Goal: Find specific page/section: Find specific page/section

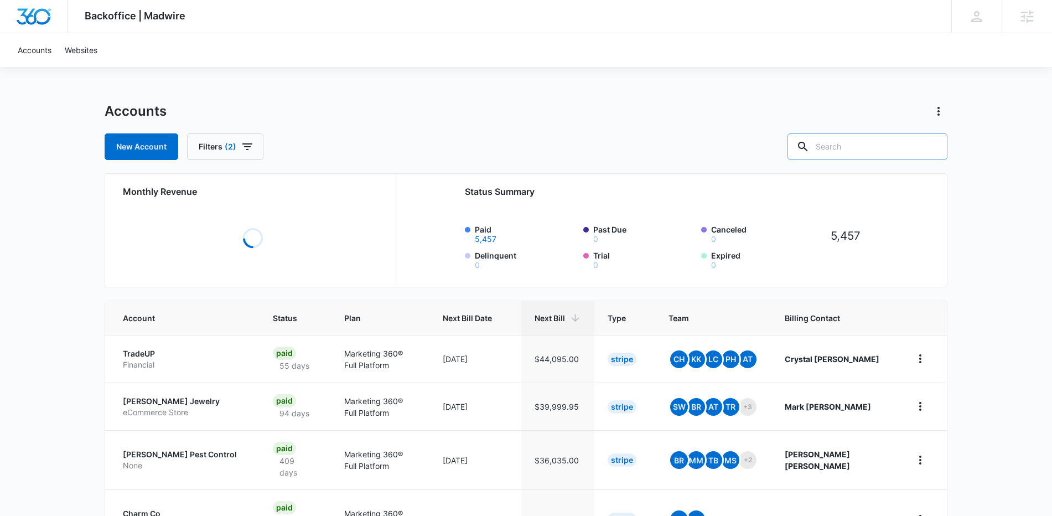
click at [867, 149] on input "text" at bounding box center [868, 146] width 160 height 27
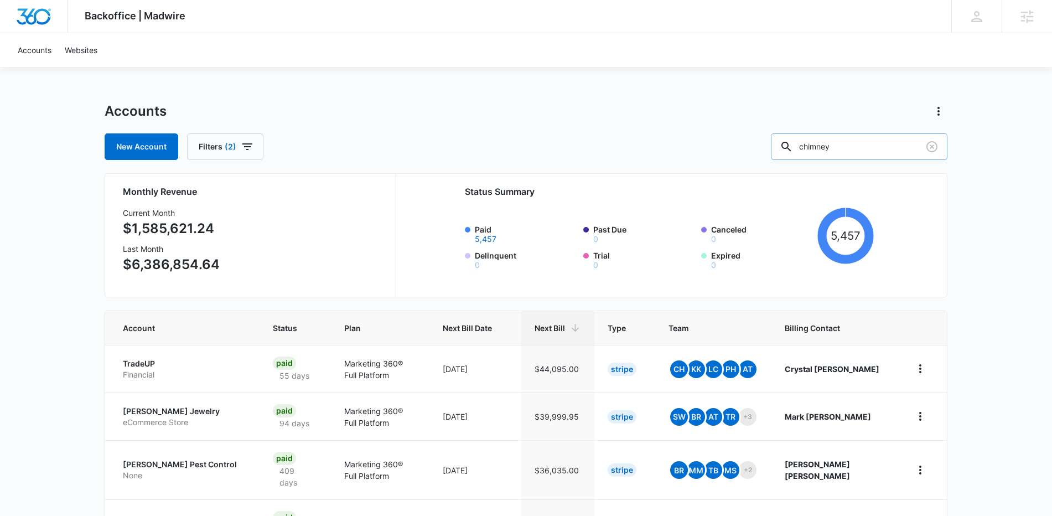
type input "chimney"
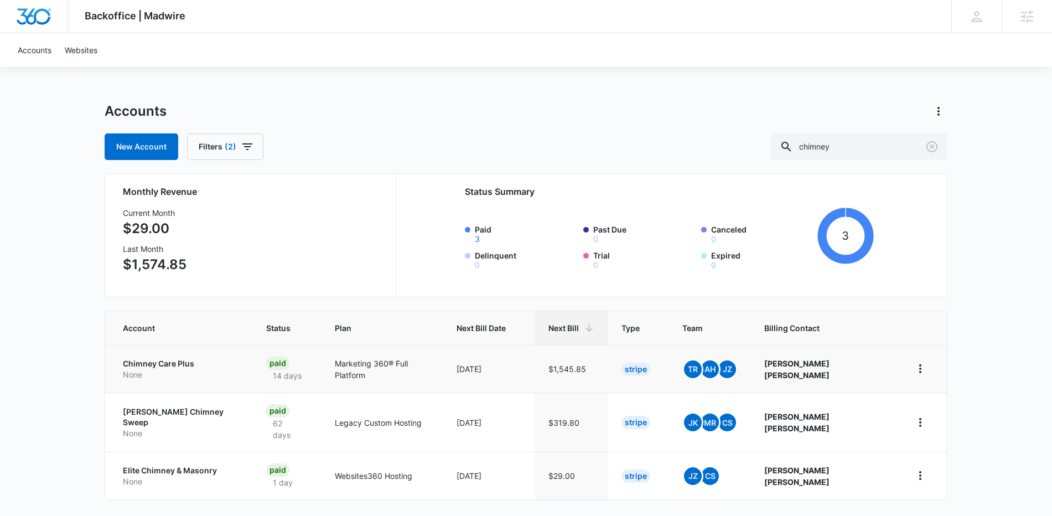
click at [164, 362] on p "Chimney Care Plus" at bounding box center [181, 363] width 117 height 11
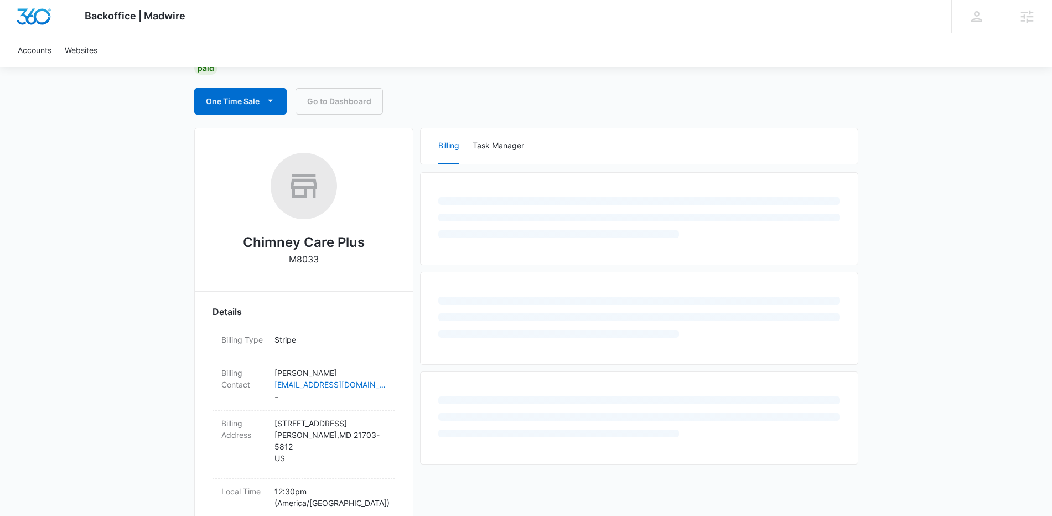
scroll to position [94, 0]
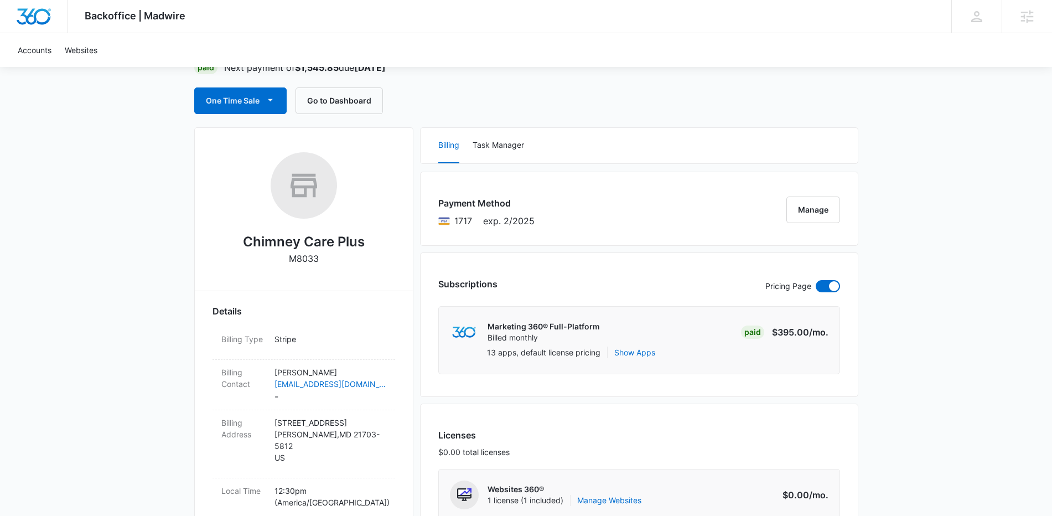
click at [314, 242] on h2 "Chimney Care Plus" at bounding box center [304, 242] width 122 height 20
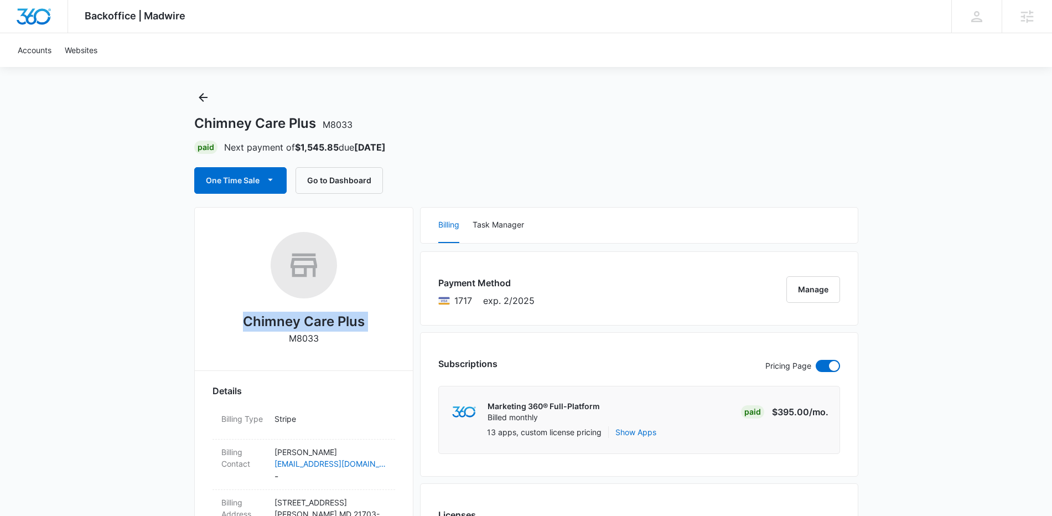
scroll to position [21, 0]
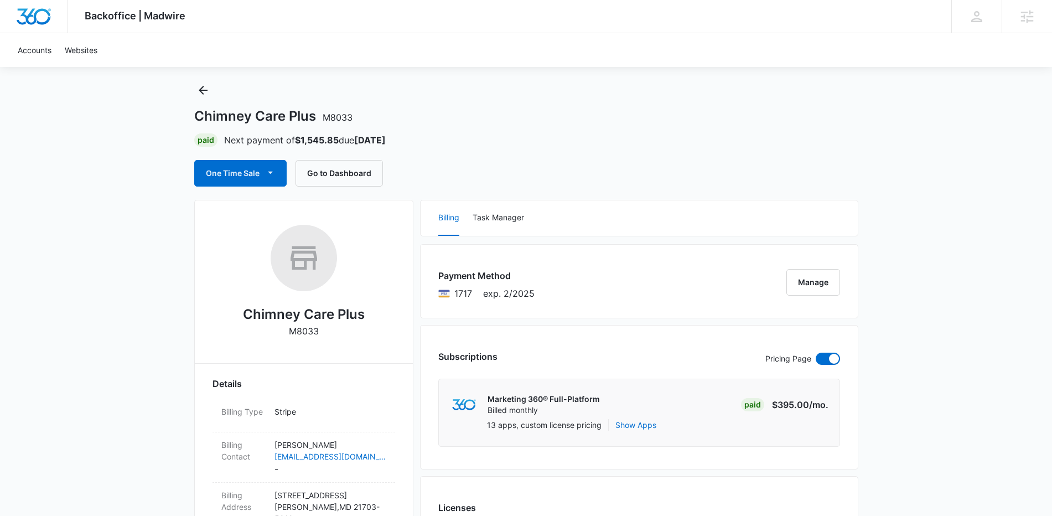
click at [282, 118] on h1 "Chimney Care Plus M8033" at bounding box center [273, 116] width 158 height 17
click at [450, 87] on div "Chimney Care Plus M8033 Paid Next payment of $1,545.85 due Oct 25 One Time Sale…" at bounding box center [526, 133] width 664 height 105
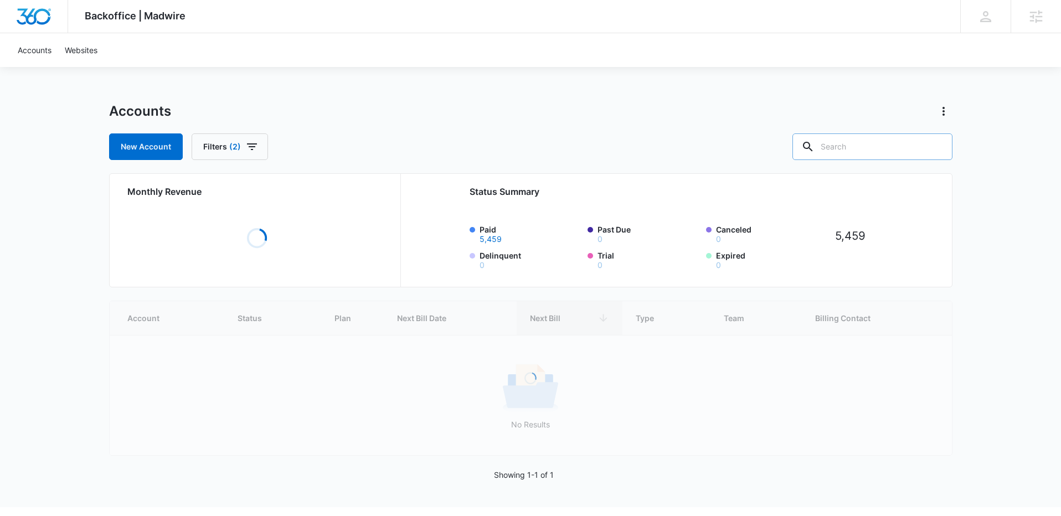
click at [869, 148] on input "text" at bounding box center [872, 146] width 160 height 27
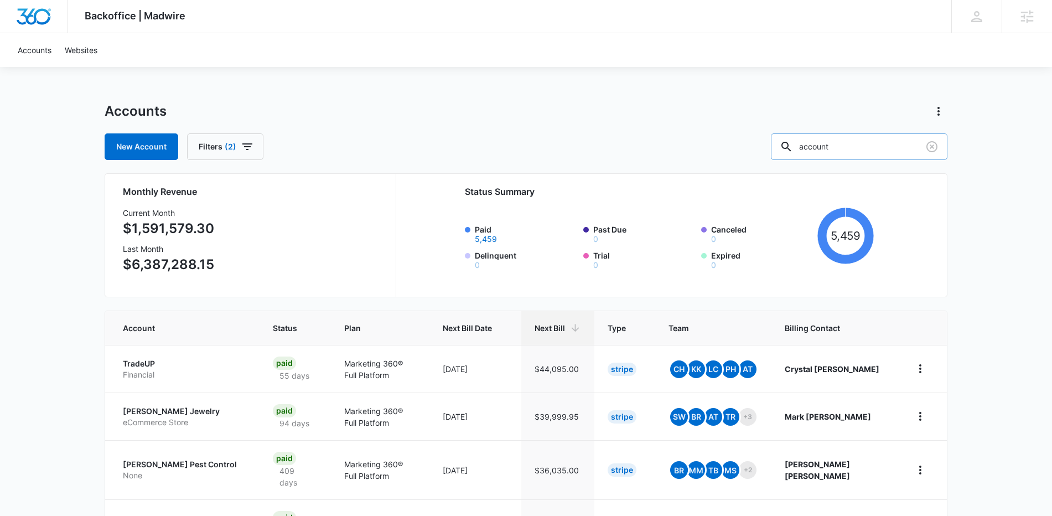
type input "account"
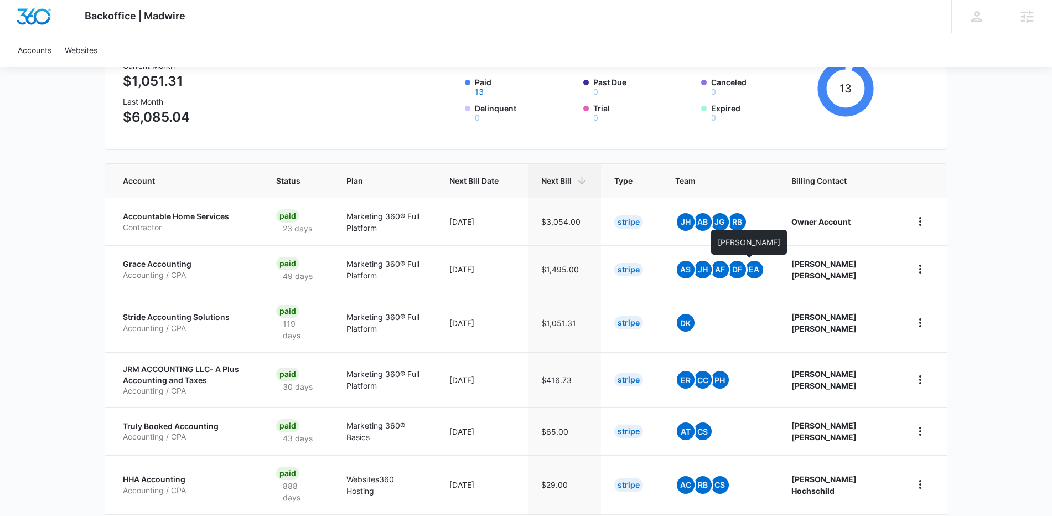
scroll to position [229, 0]
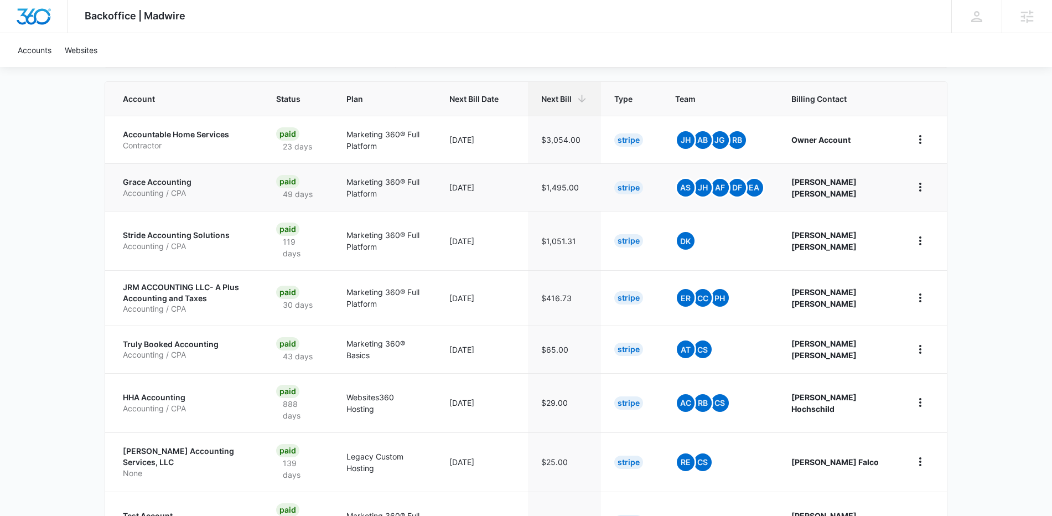
click at [181, 185] on p "Grace Accounting" at bounding box center [186, 182] width 127 height 11
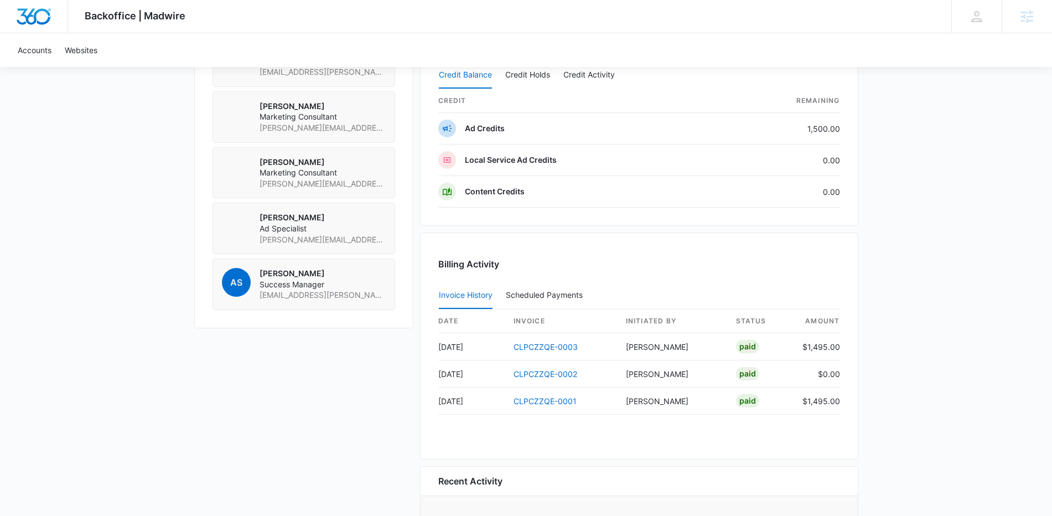
scroll to position [116, 0]
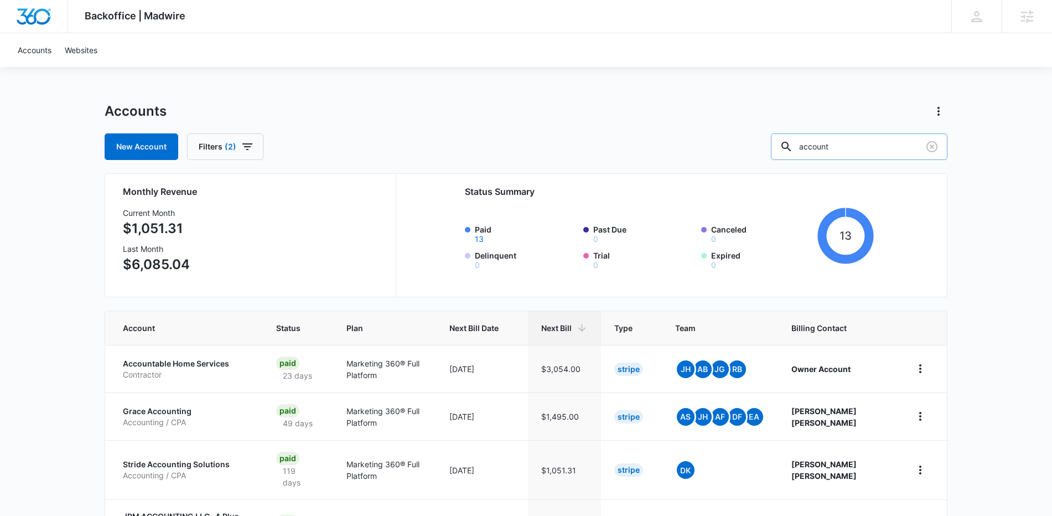
click at [881, 151] on input "account" at bounding box center [859, 146] width 177 height 27
type input "tax"
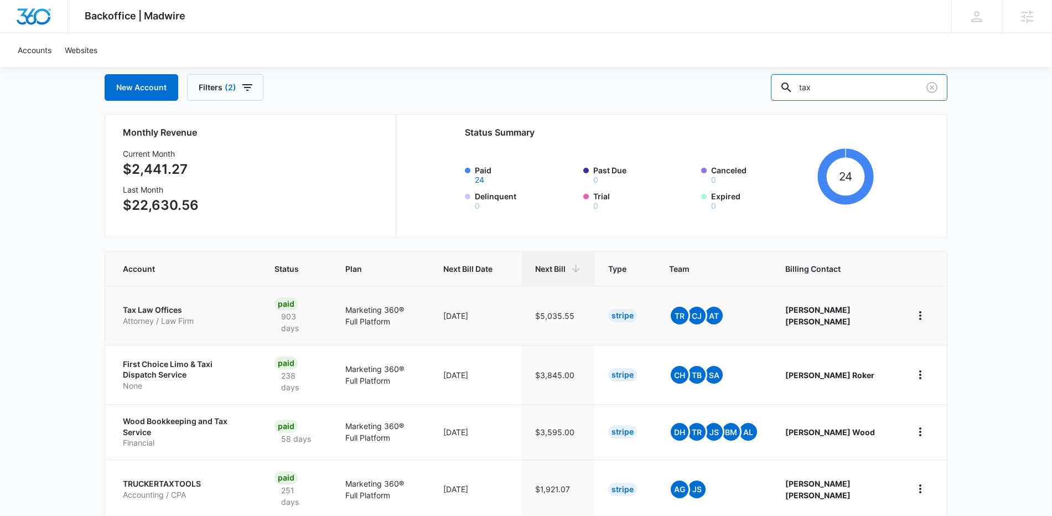
scroll to position [61, 0]
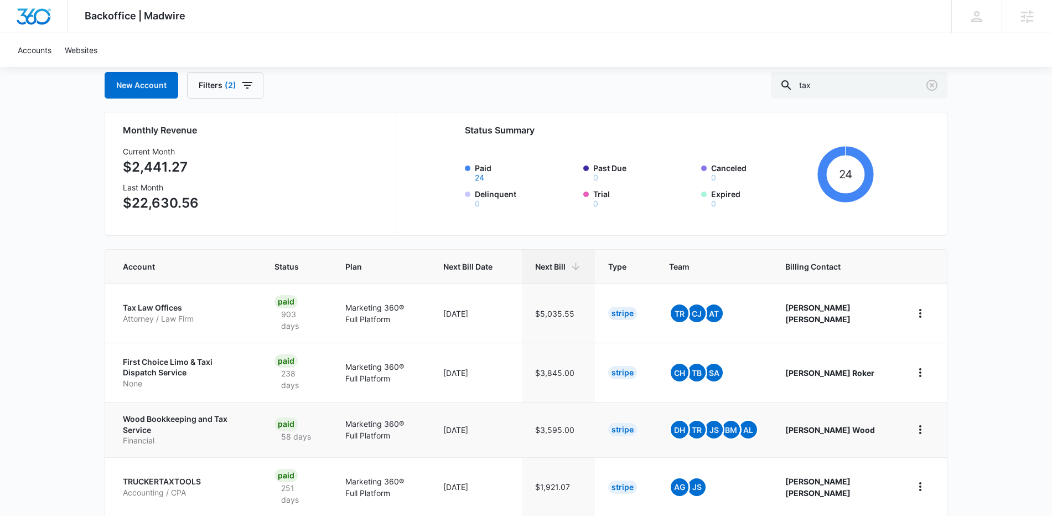
click at [237, 423] on p "Wood Bookkeeping and Tax Service" at bounding box center [185, 424] width 125 height 22
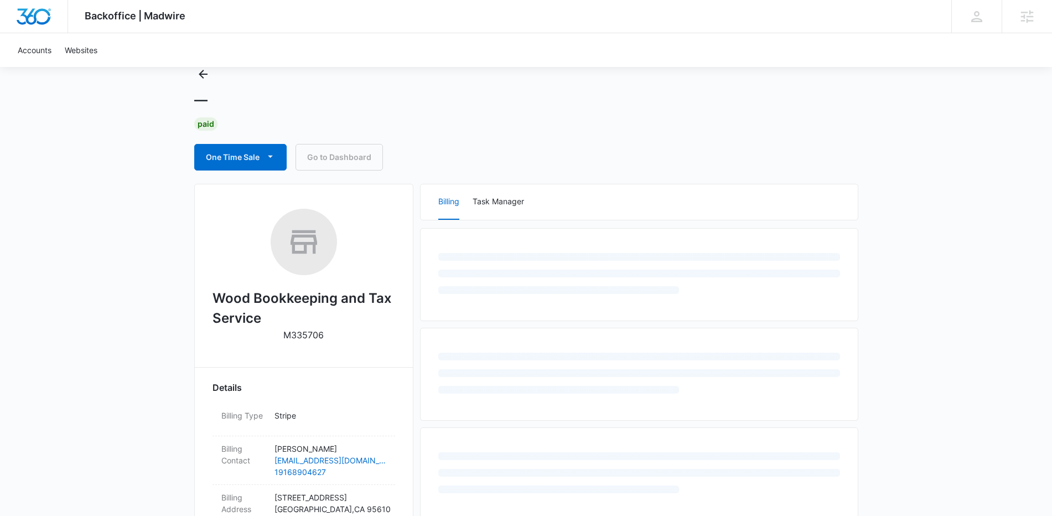
scroll to position [86, 0]
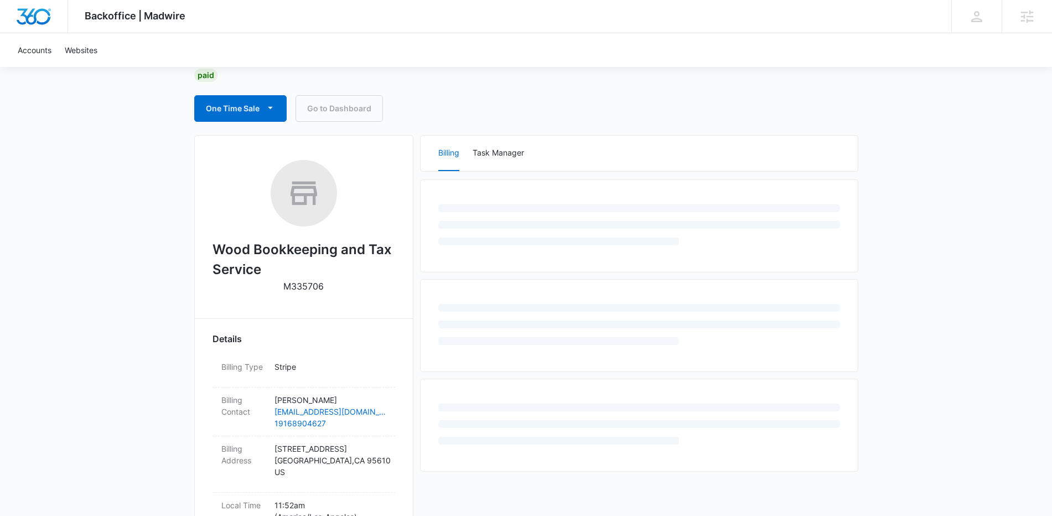
click at [268, 245] on h2 "Wood Bookkeeping and Tax Service" at bounding box center [304, 260] width 183 height 40
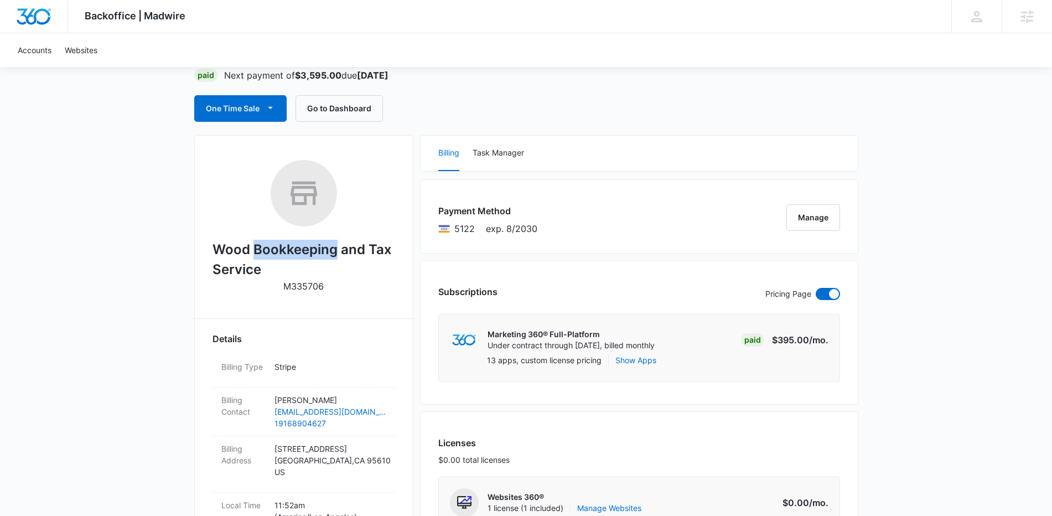
click at [268, 245] on h2 "Wood Bookkeeping and Tax Service" at bounding box center [304, 260] width 183 height 40
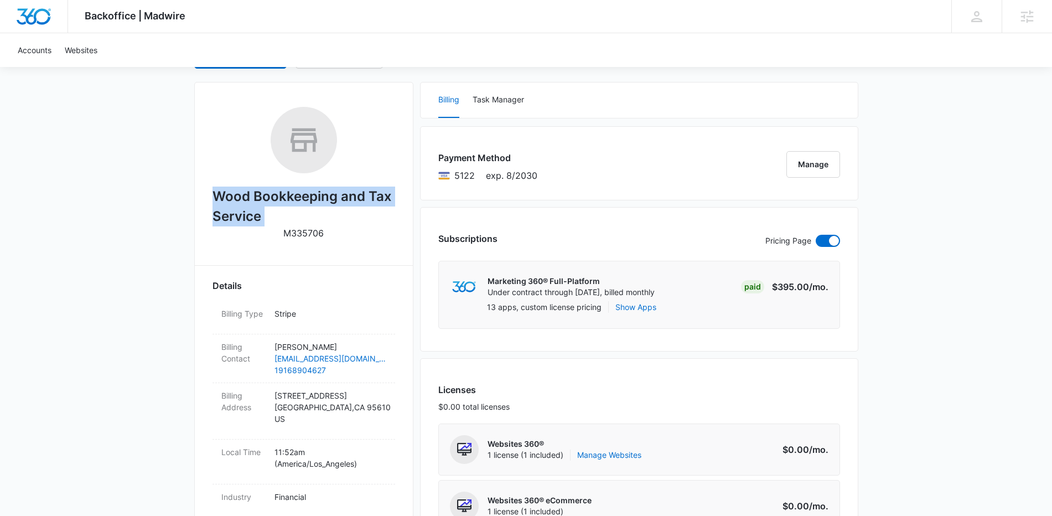
scroll to position [194, 0]
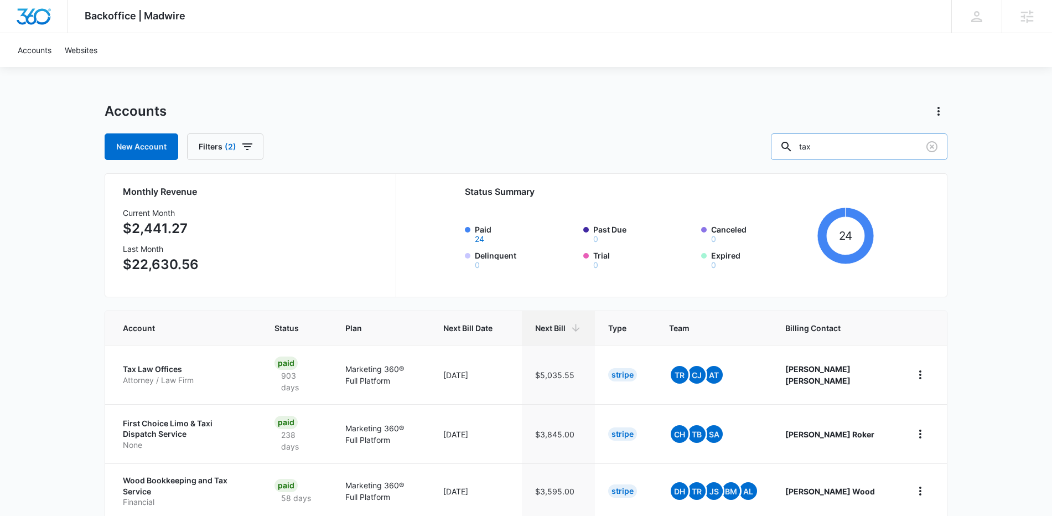
click at [855, 146] on input "tax" at bounding box center [859, 146] width 177 height 27
type input "payroll"
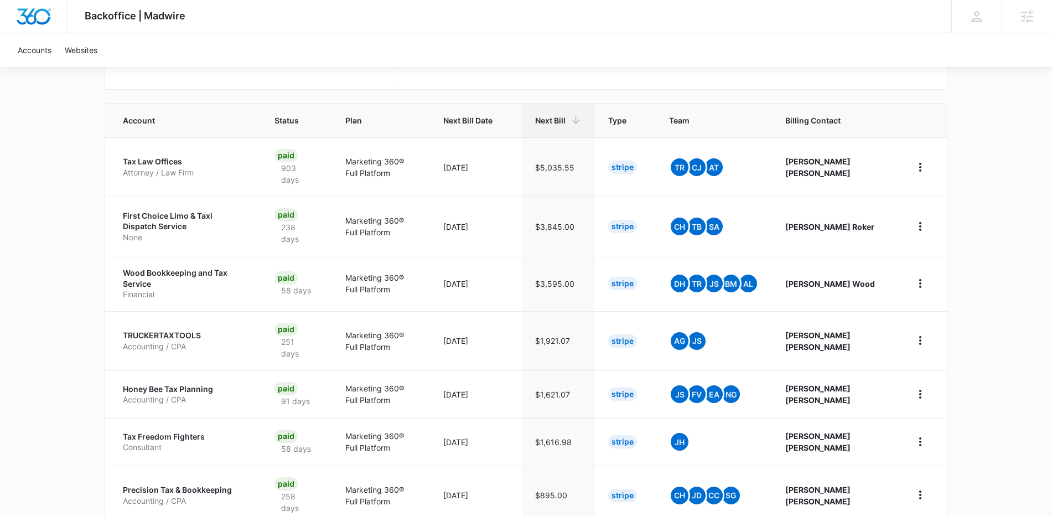
scroll to position [115, 0]
